Goal: Check status: Check status

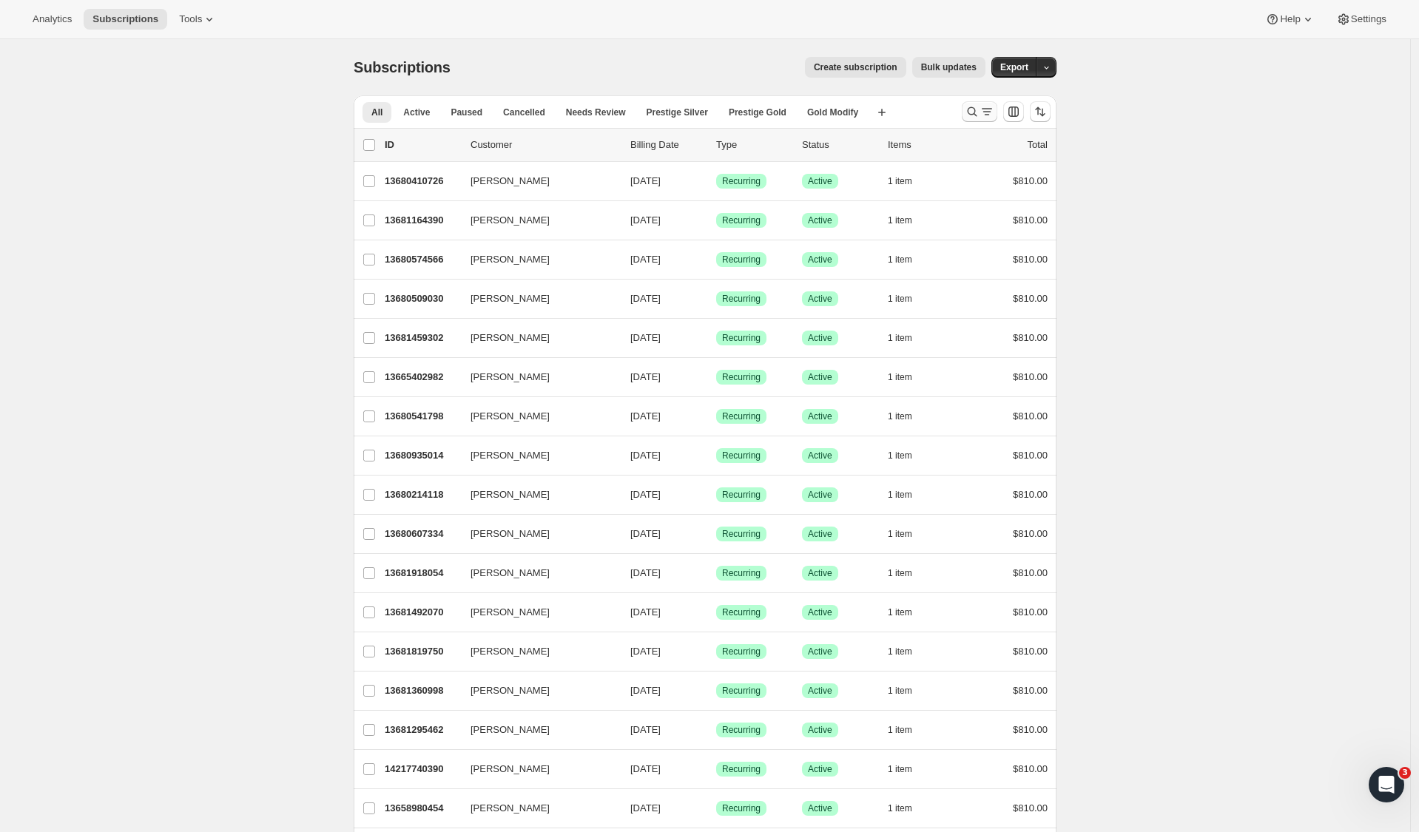
click at [985, 107] on icon "Search and filter results" at bounding box center [986, 111] width 15 height 15
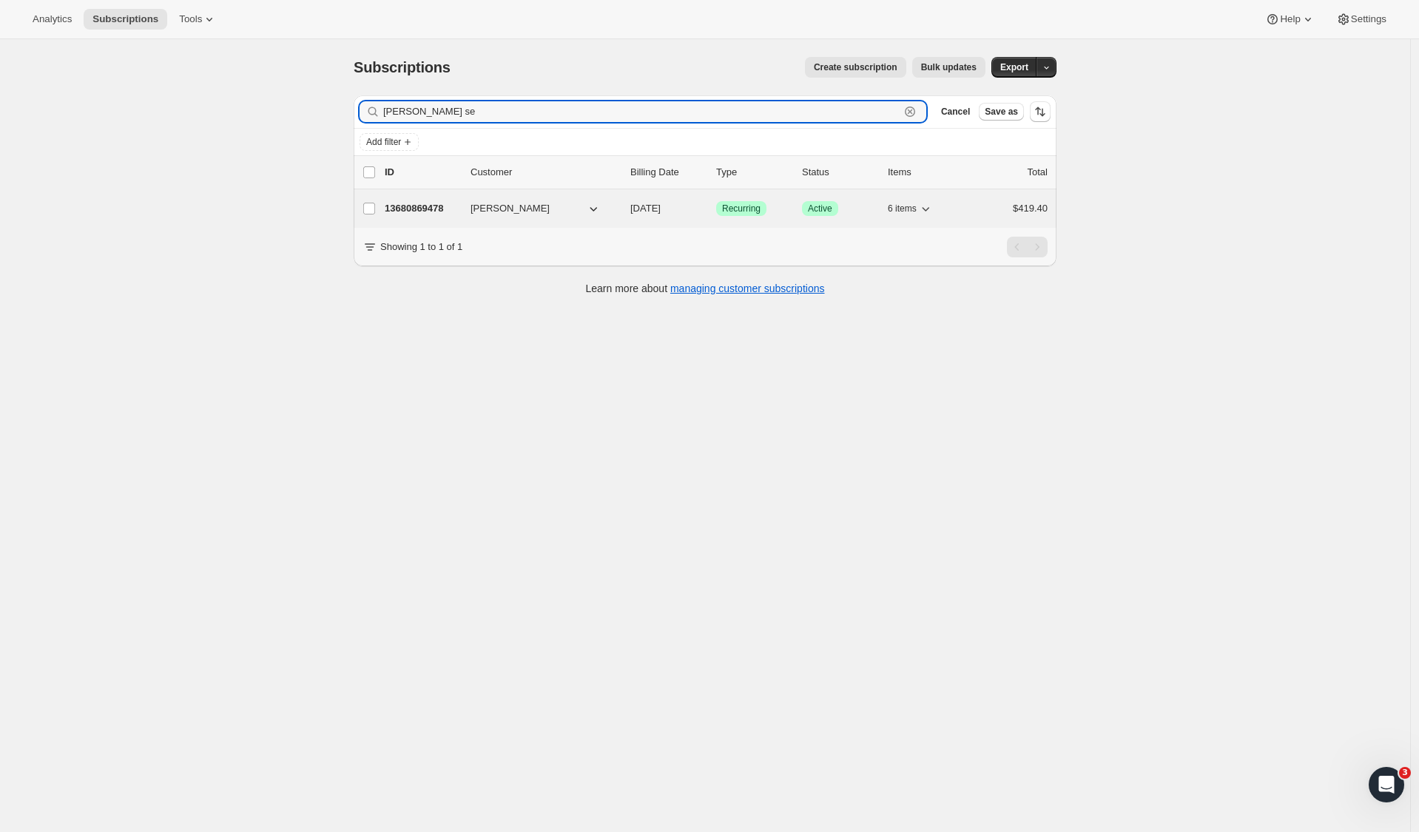
type input "[PERSON_NAME] se"
click at [400, 215] on p "13680869478" at bounding box center [422, 208] width 74 height 15
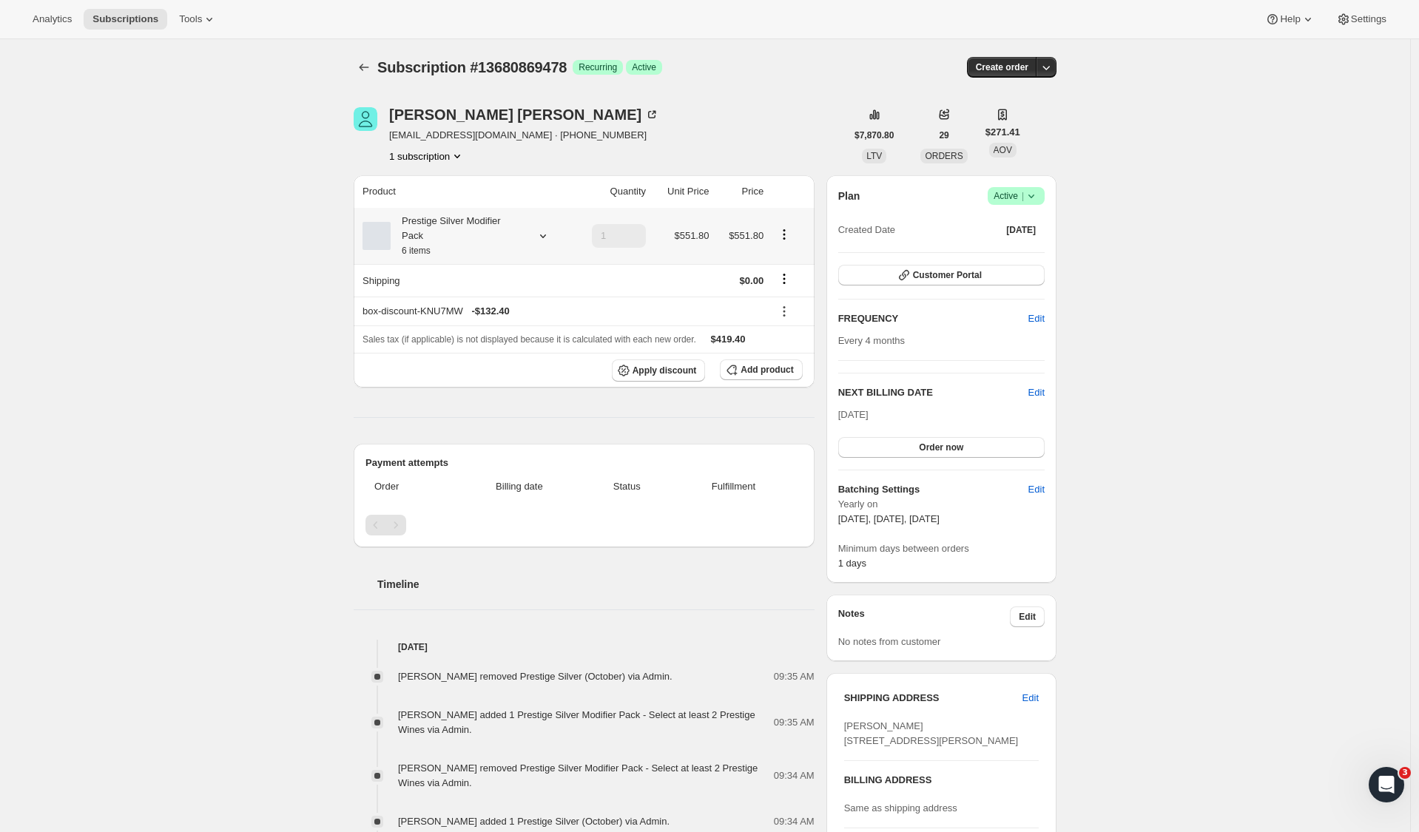
click at [786, 235] on icon "Product actions" at bounding box center [784, 234] width 2 height 2
click at [1107, 381] on div "Subscription #13680869478. This page is ready Subscription #13680869478 Success…" at bounding box center [705, 601] width 1410 height 1124
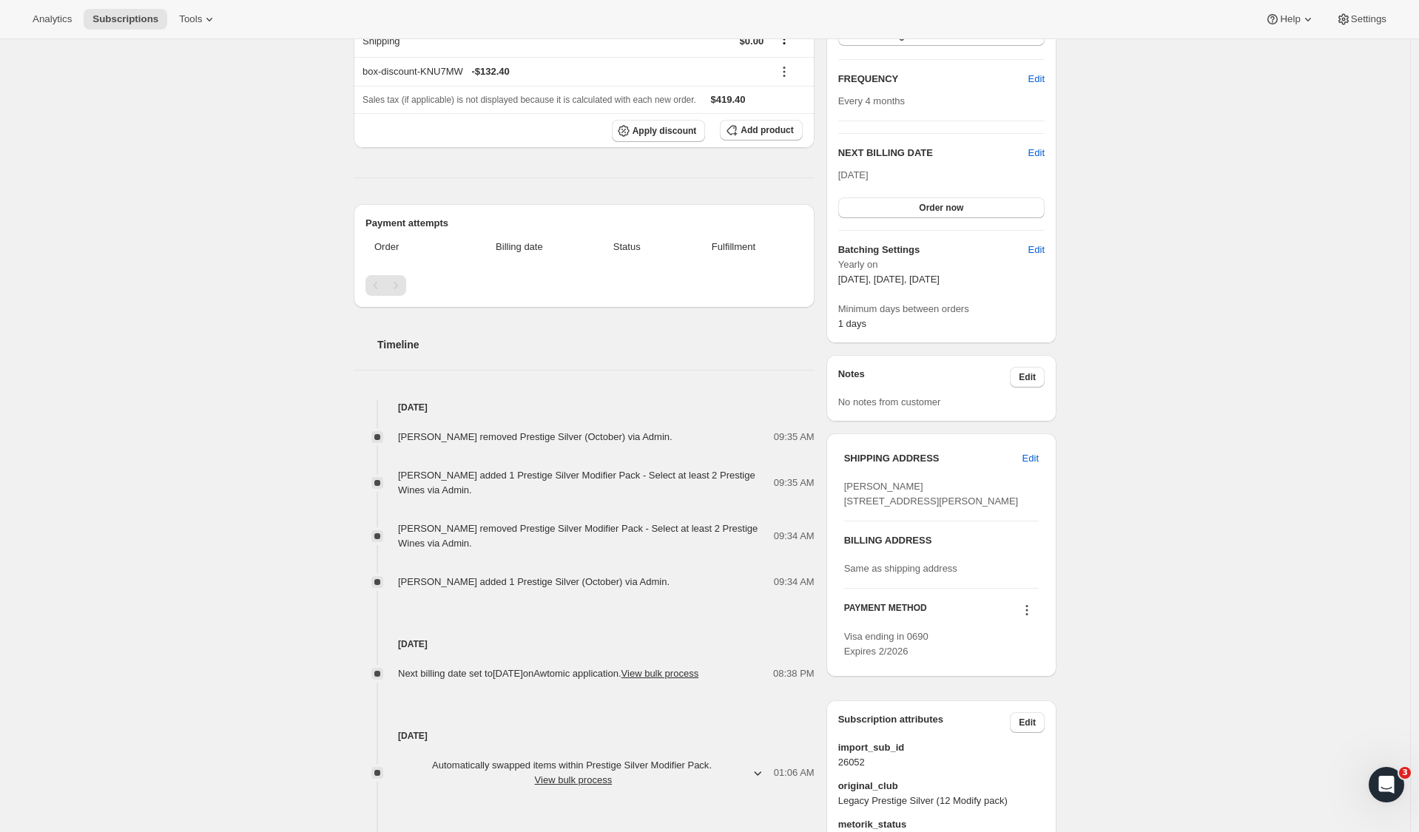
scroll to position [354, 0]
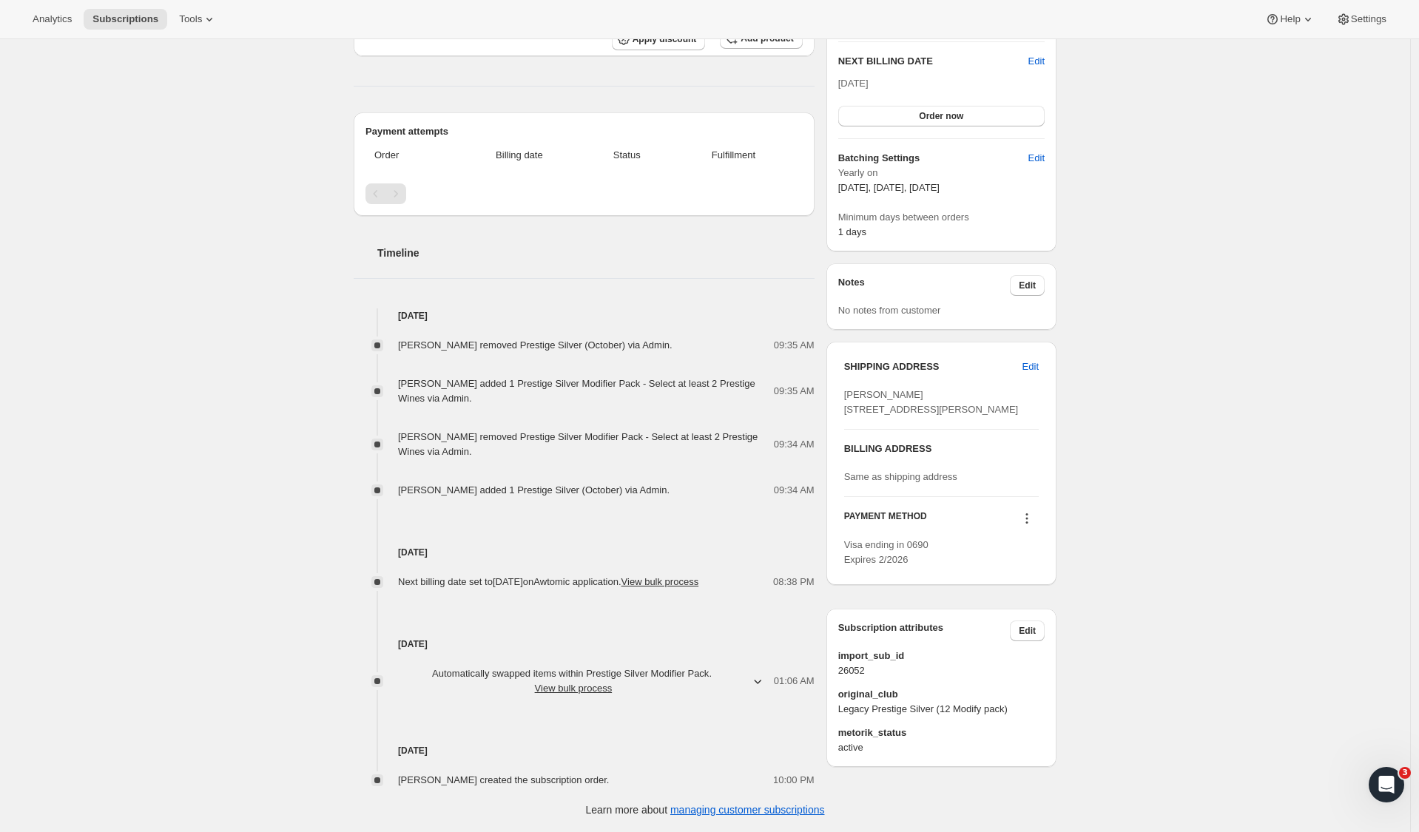
click at [1101, 722] on div "Subscription #13680869478. This page is ready Subscription #13680869478 Success…" at bounding box center [705, 270] width 1410 height 1124
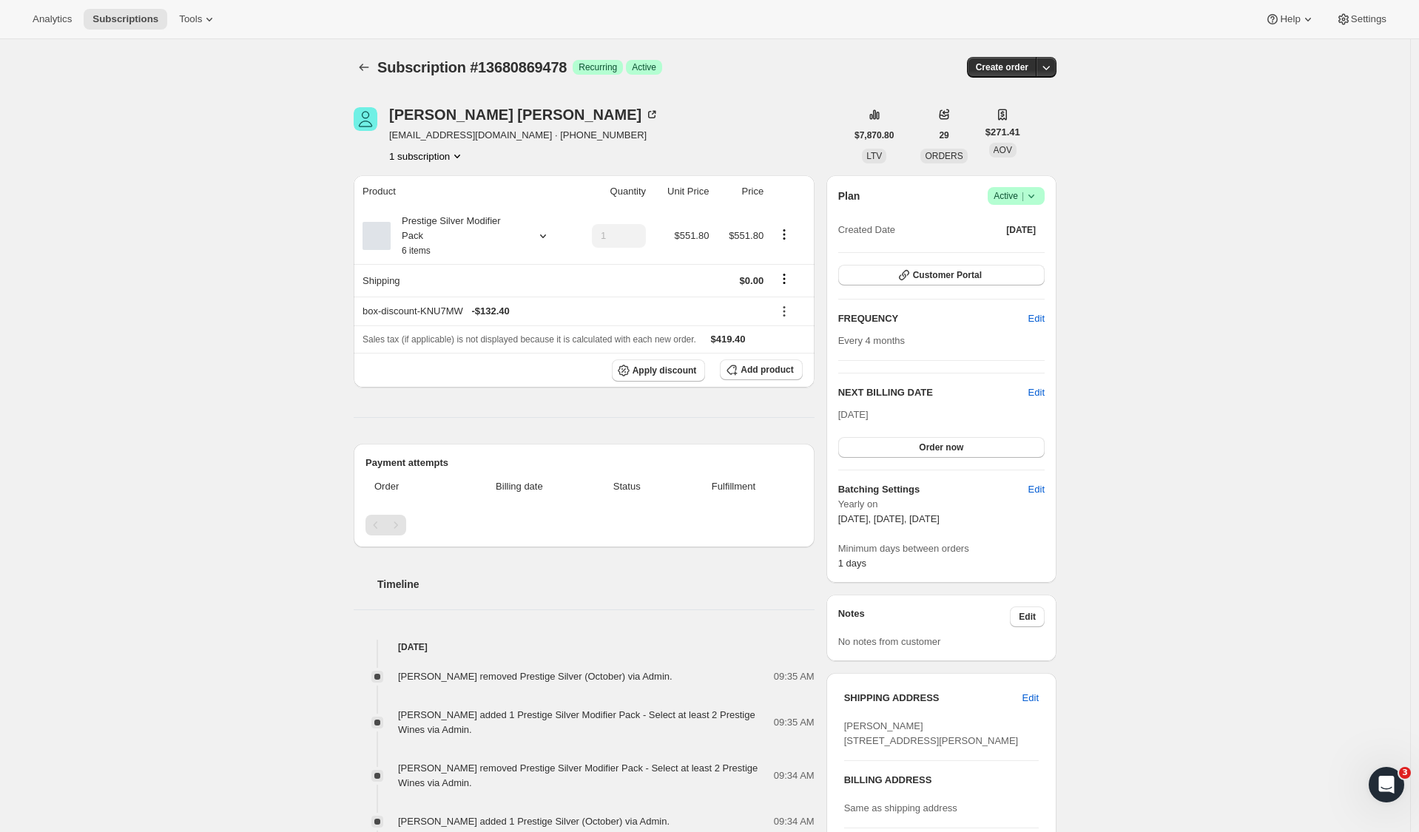
click at [1162, 264] on div "Subscription #13680869478. This page is ready Subscription #13680869478 Success…" at bounding box center [705, 601] width 1410 height 1124
